Goal: Check status: Check status

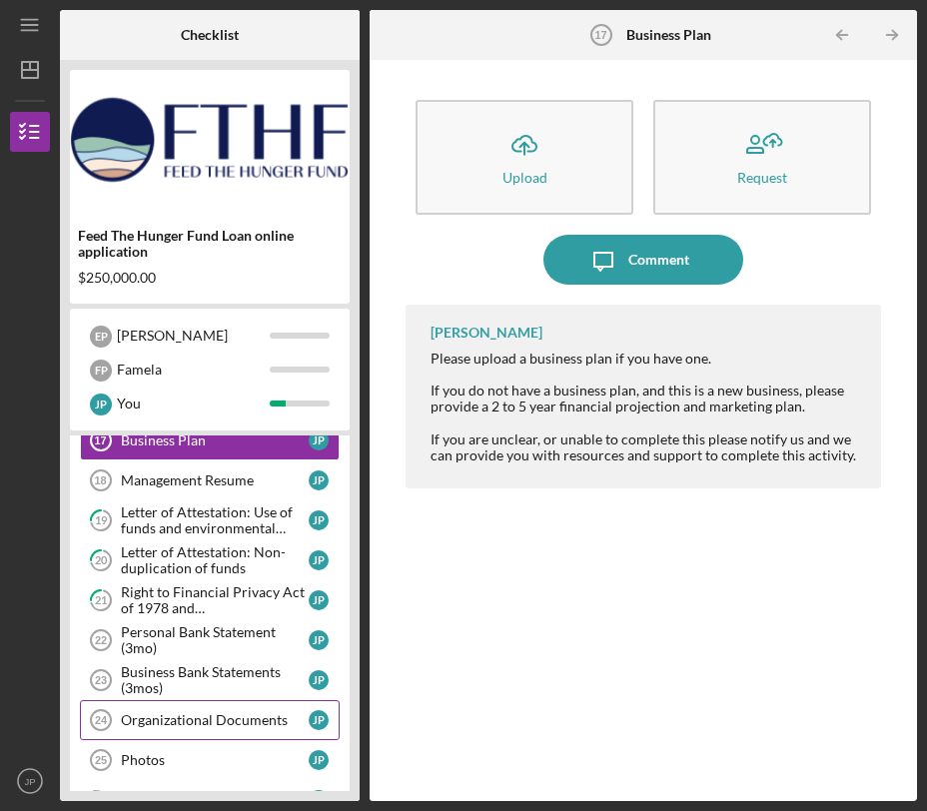
scroll to position [490, 0]
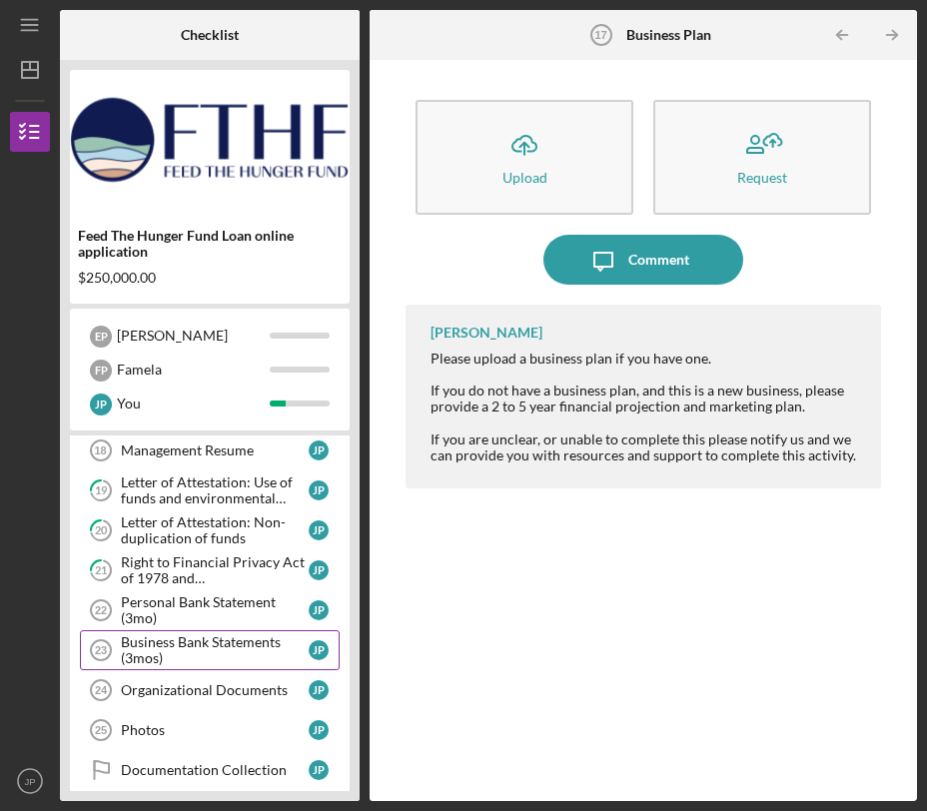
click at [230, 648] on div "Business Bank Statements (3mos)" at bounding box center [215, 650] width 188 height 32
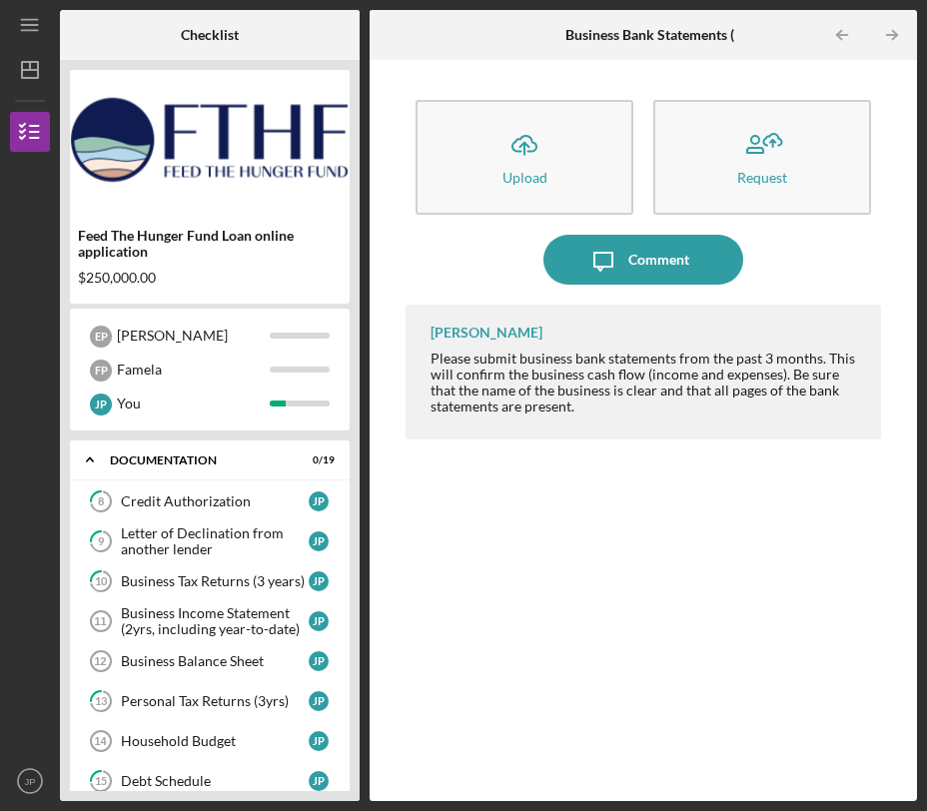
scroll to position [45, 0]
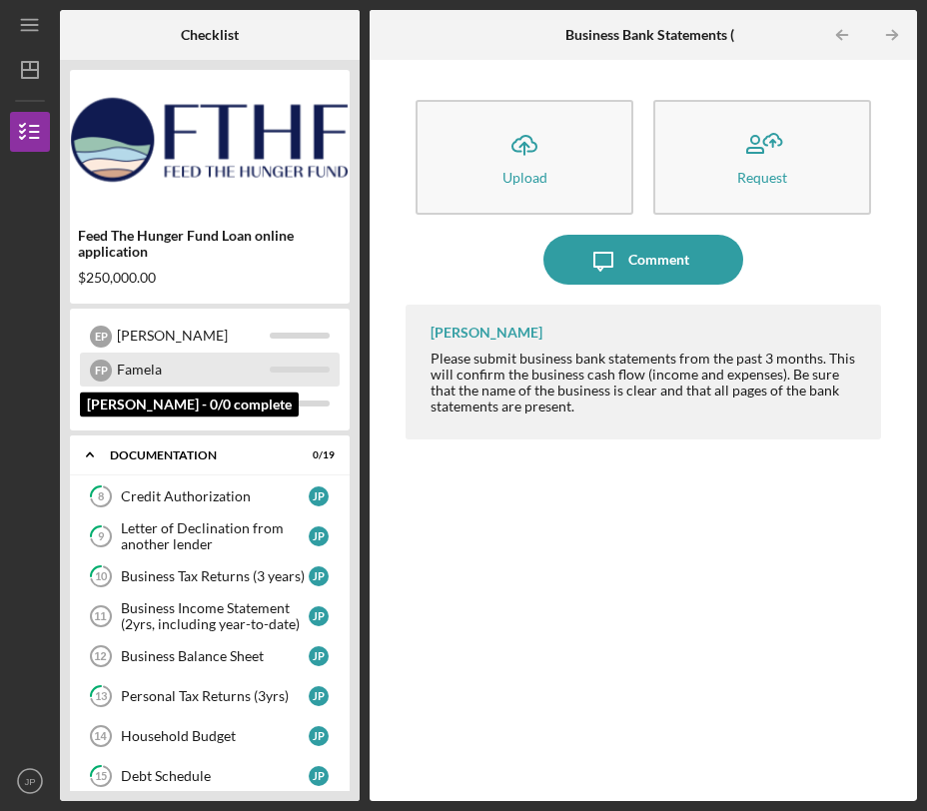
click at [152, 374] on div "Famela" at bounding box center [193, 370] width 153 height 34
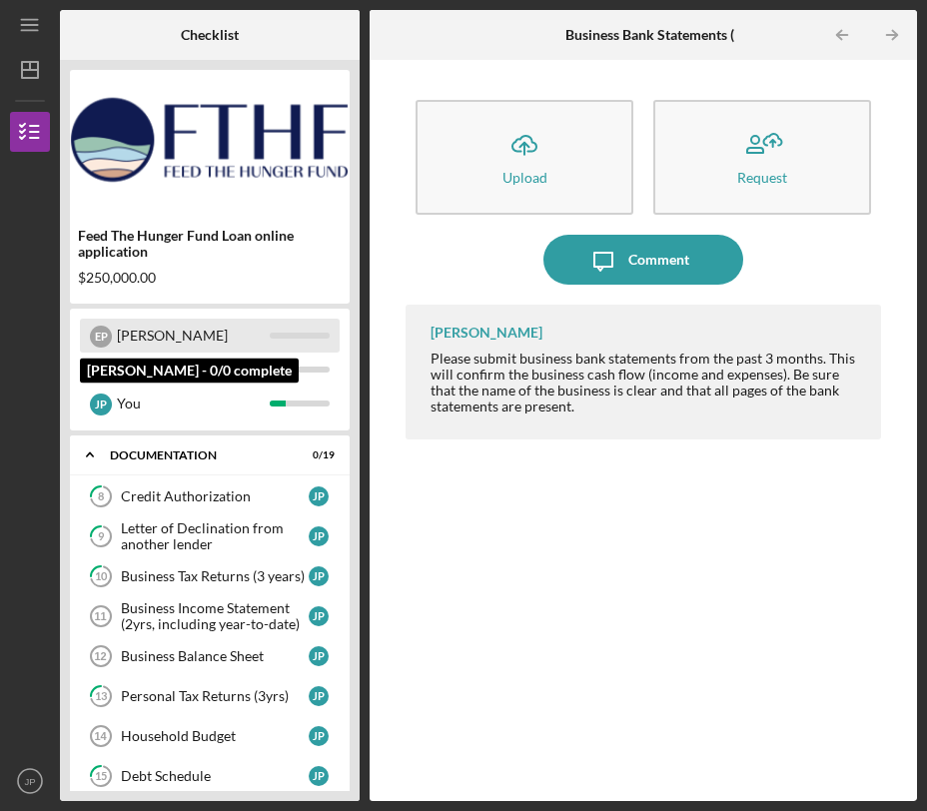
click at [154, 344] on div "[PERSON_NAME]" at bounding box center [193, 336] width 153 height 34
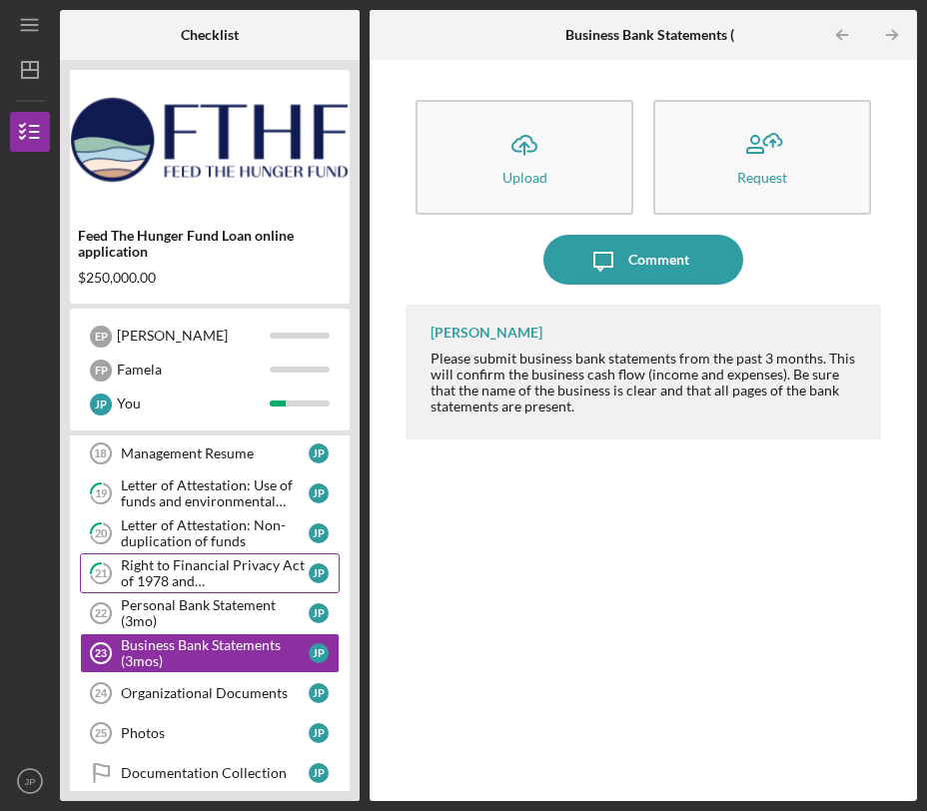
scroll to position [494, 0]
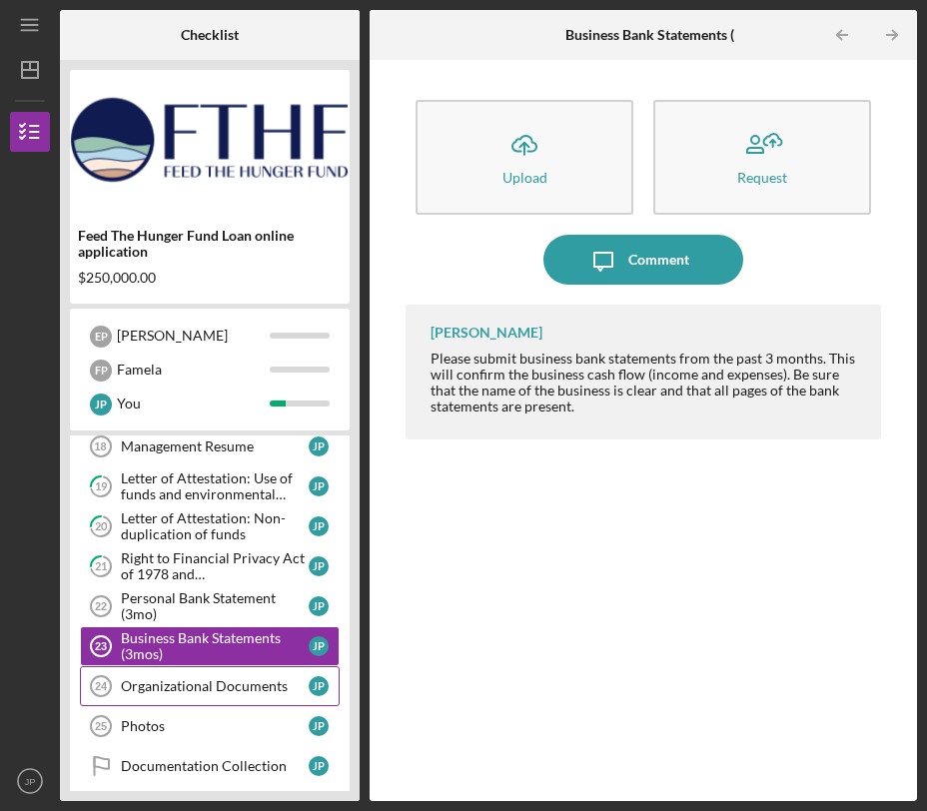
click at [220, 684] on div "Organizational Documents" at bounding box center [215, 686] width 188 height 16
